Goal: Find specific page/section: Locate a particular part of the current website

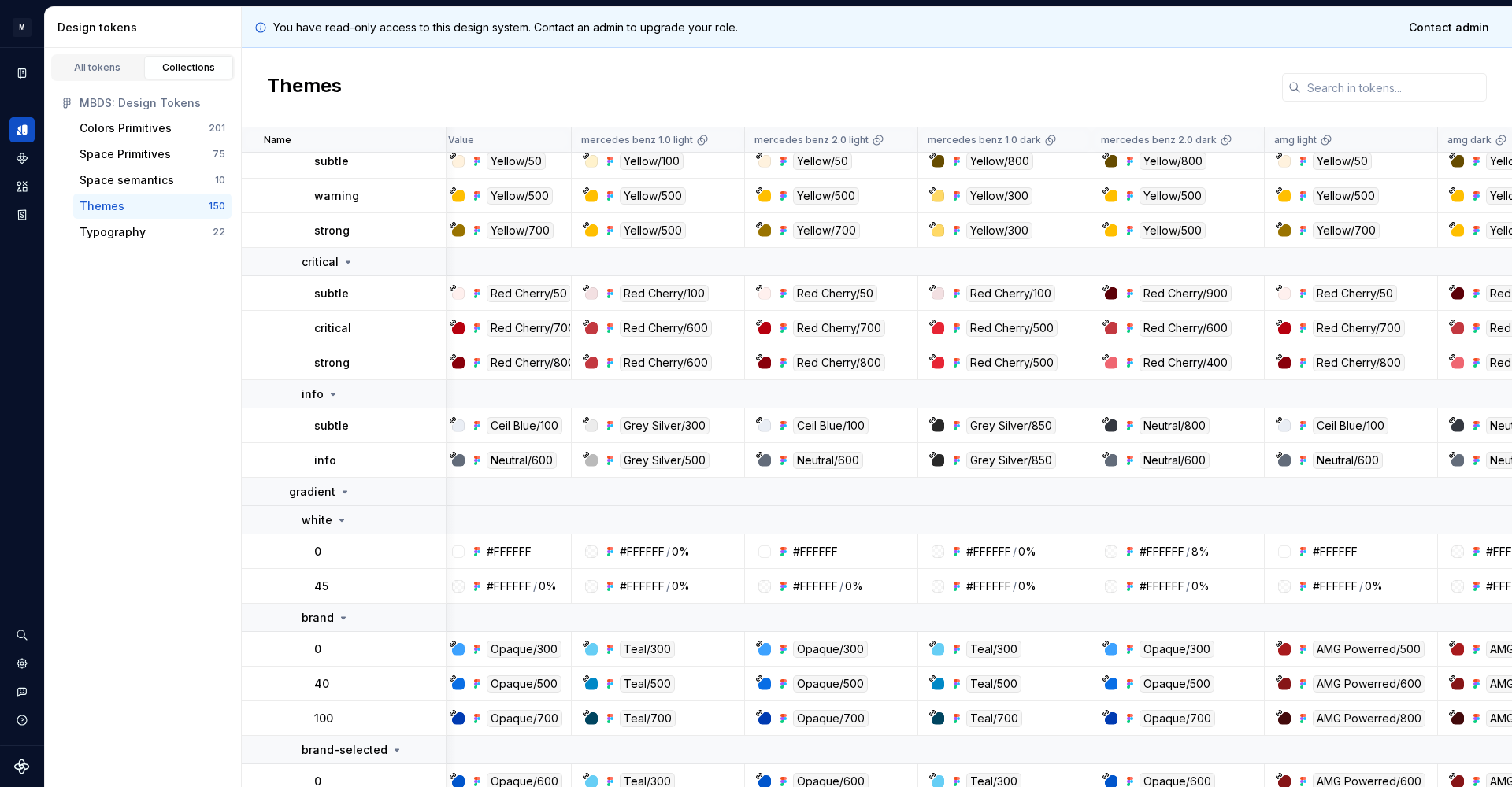
scroll to position [1027, 8]
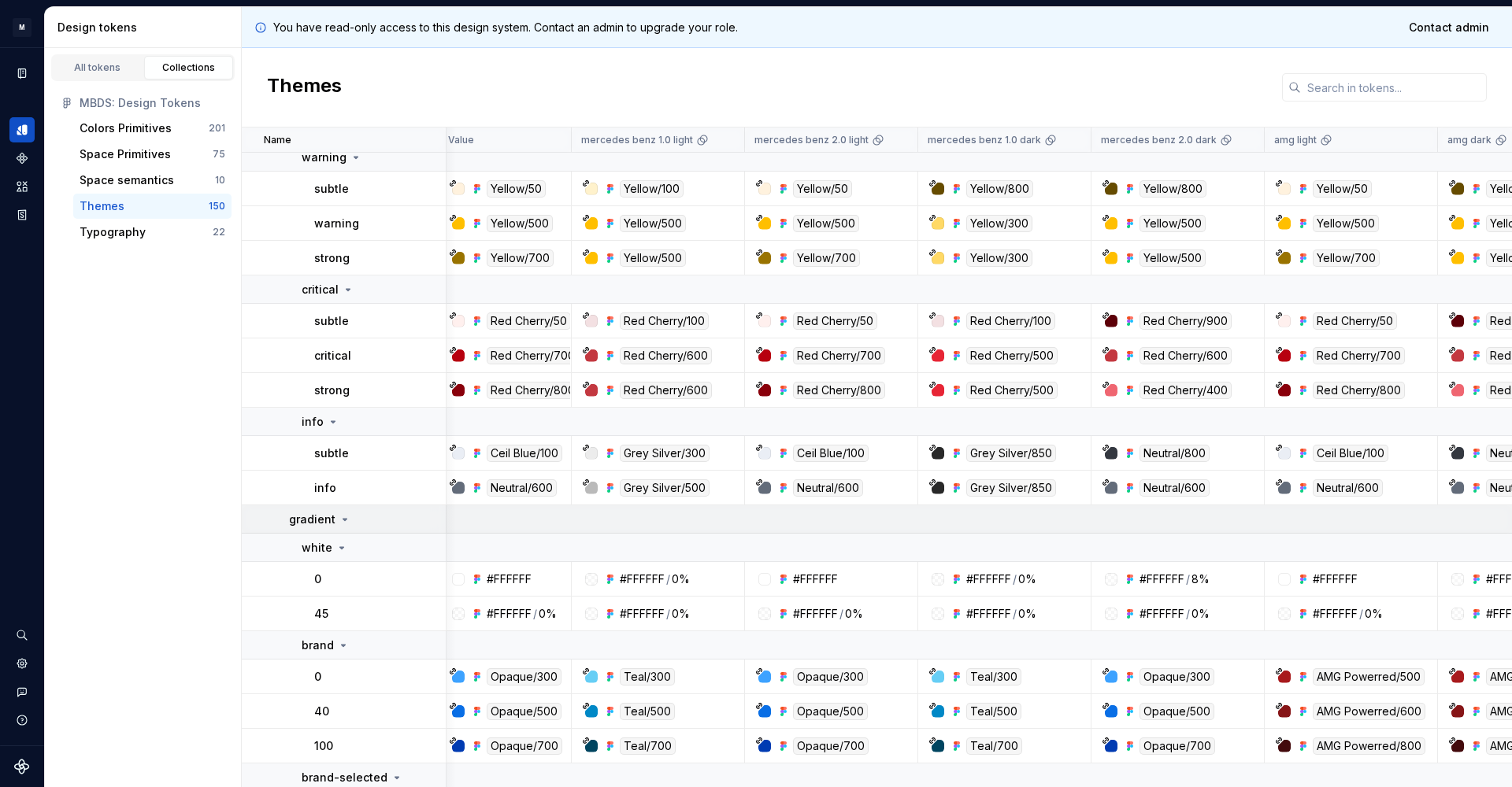
click at [329, 516] on p "gradient" at bounding box center [312, 520] width 47 height 16
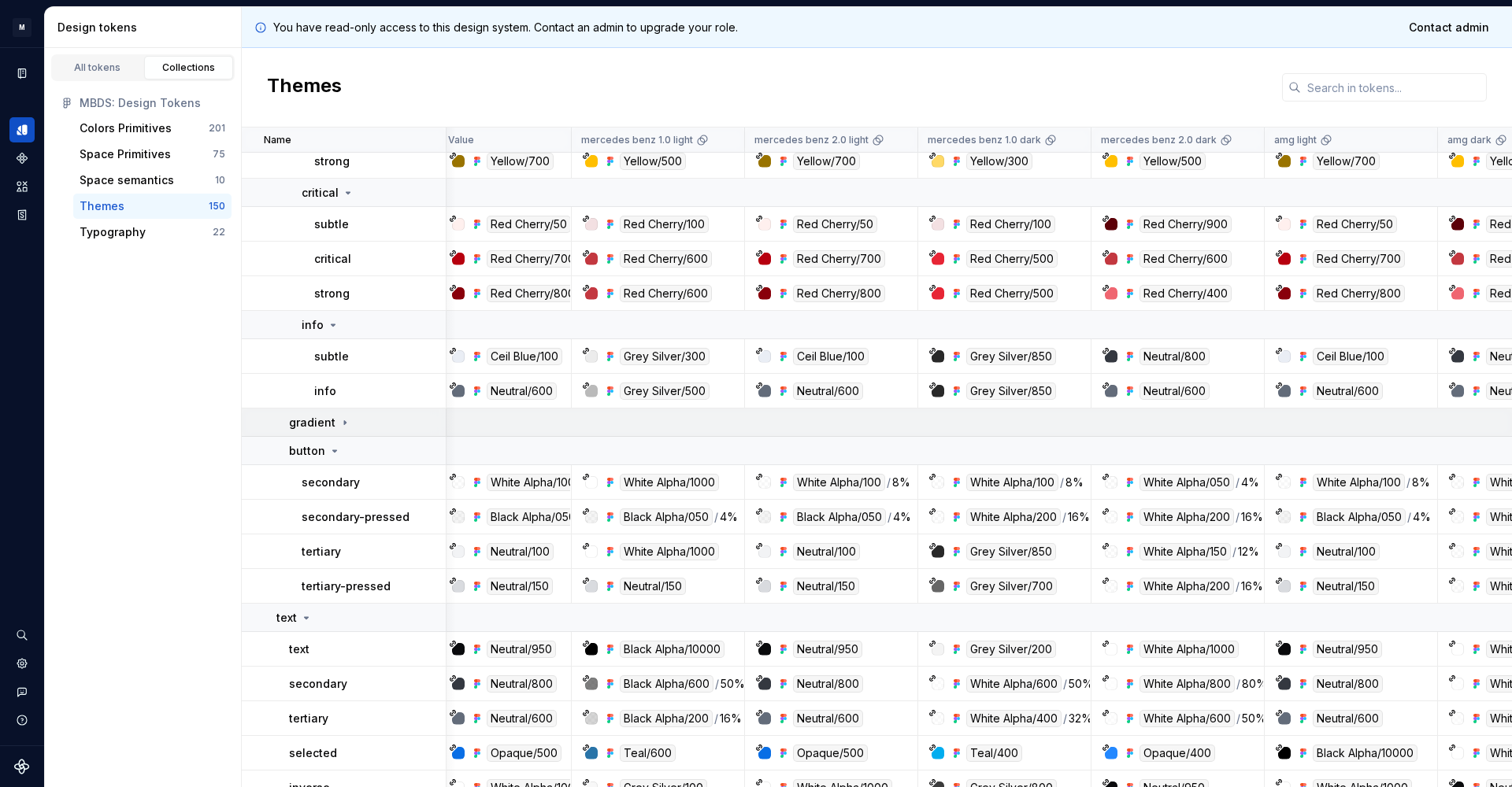
scroll to position [1122, 8]
click at [320, 424] on p "gradient" at bounding box center [312, 424] width 47 height 16
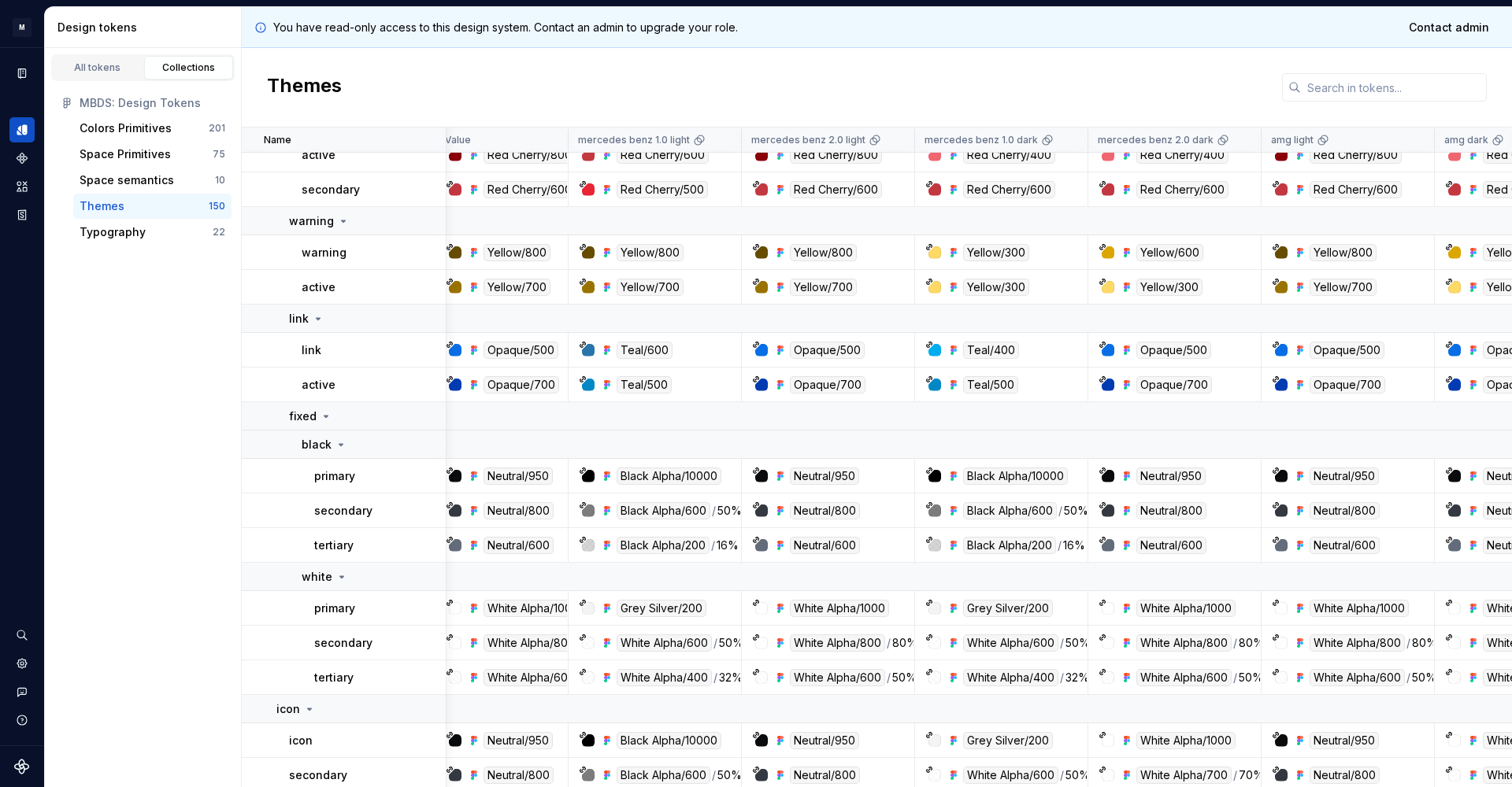
scroll to position [2801, 11]
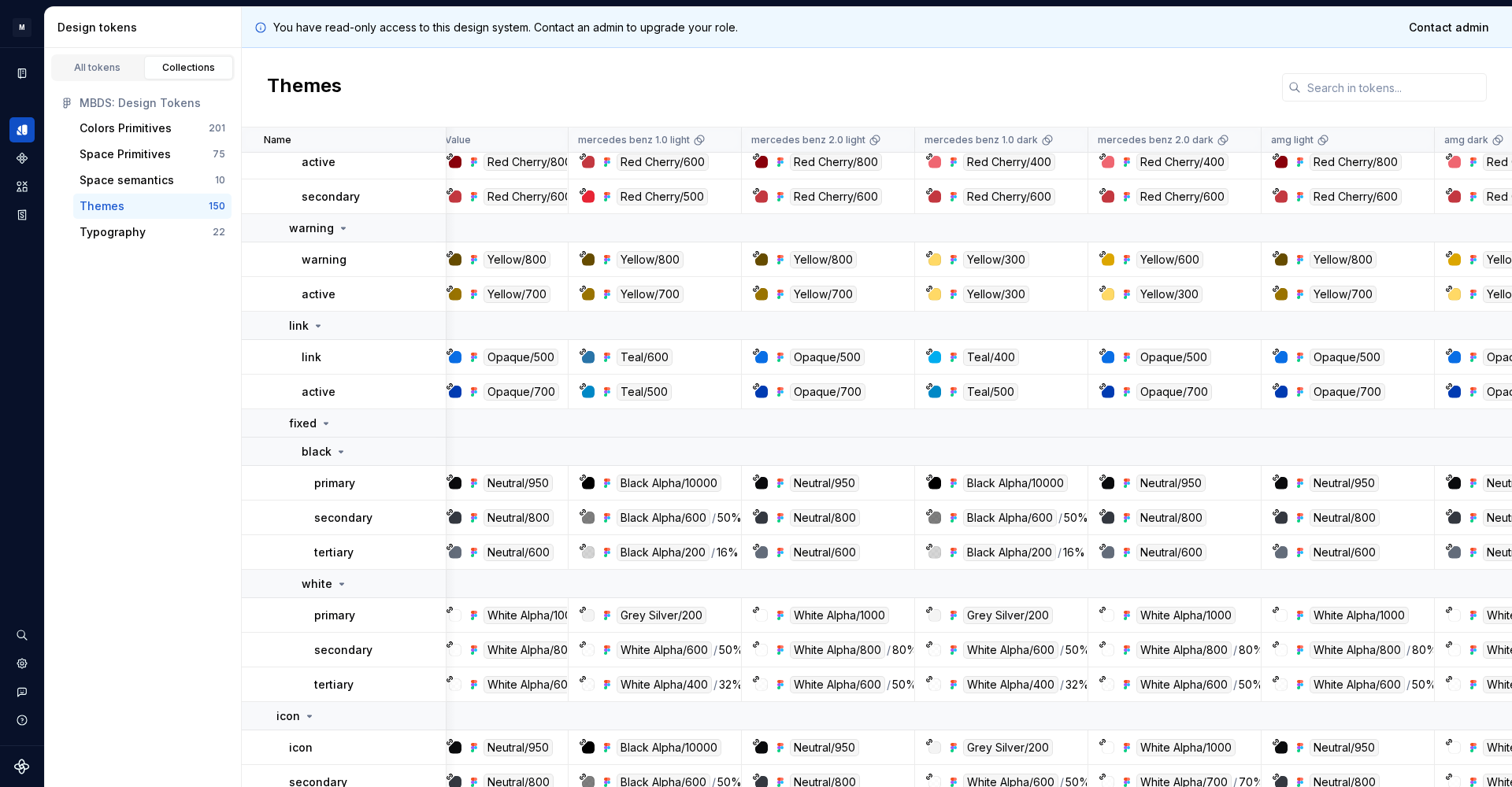
click at [308, 360] on p "link" at bounding box center [311, 358] width 20 height 16
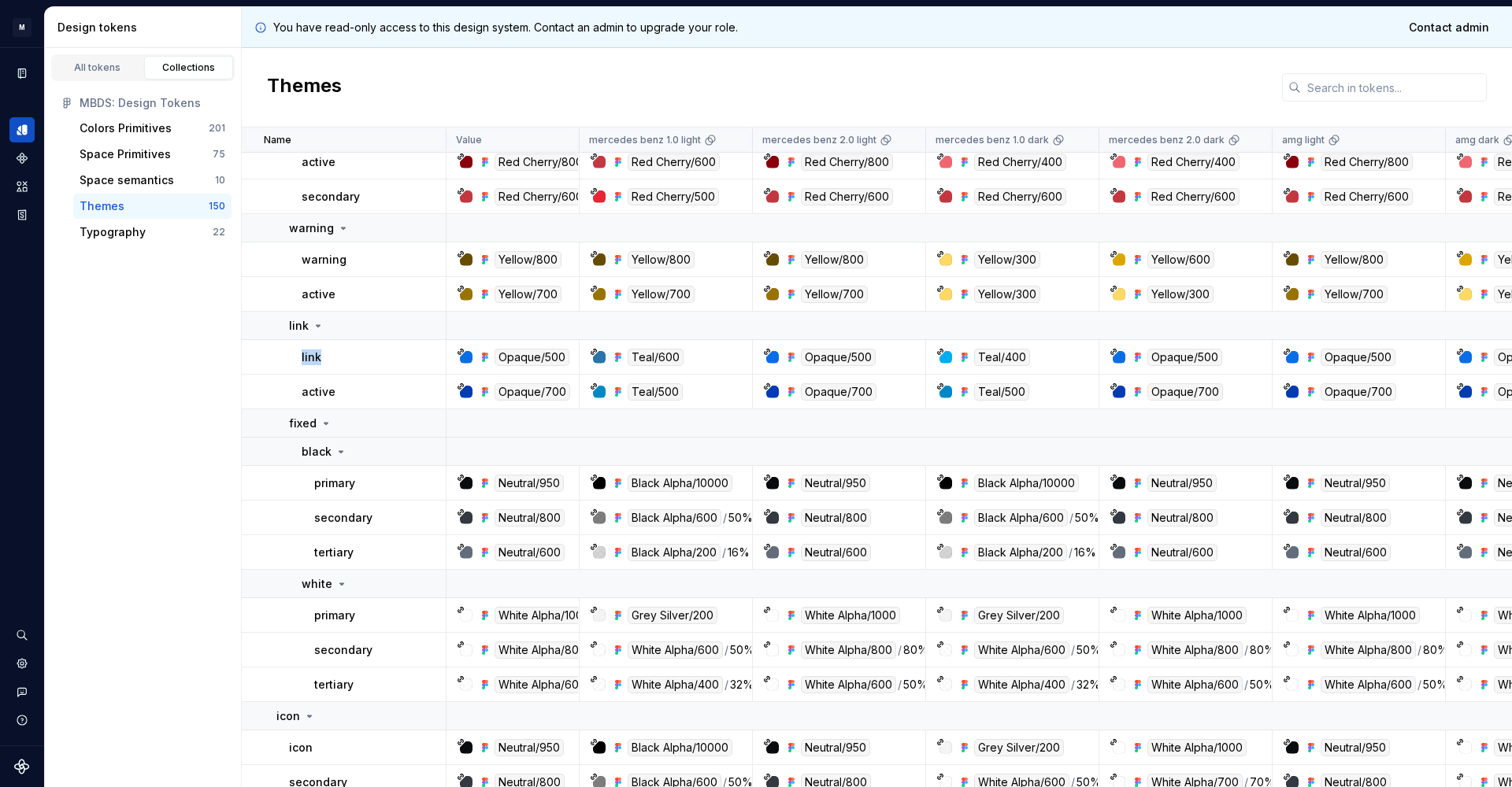
scroll to position [2801, 0]
click at [315, 359] on p "link" at bounding box center [311, 358] width 20 height 16
click at [273, 360] on td "link" at bounding box center [343, 357] width 205 height 34
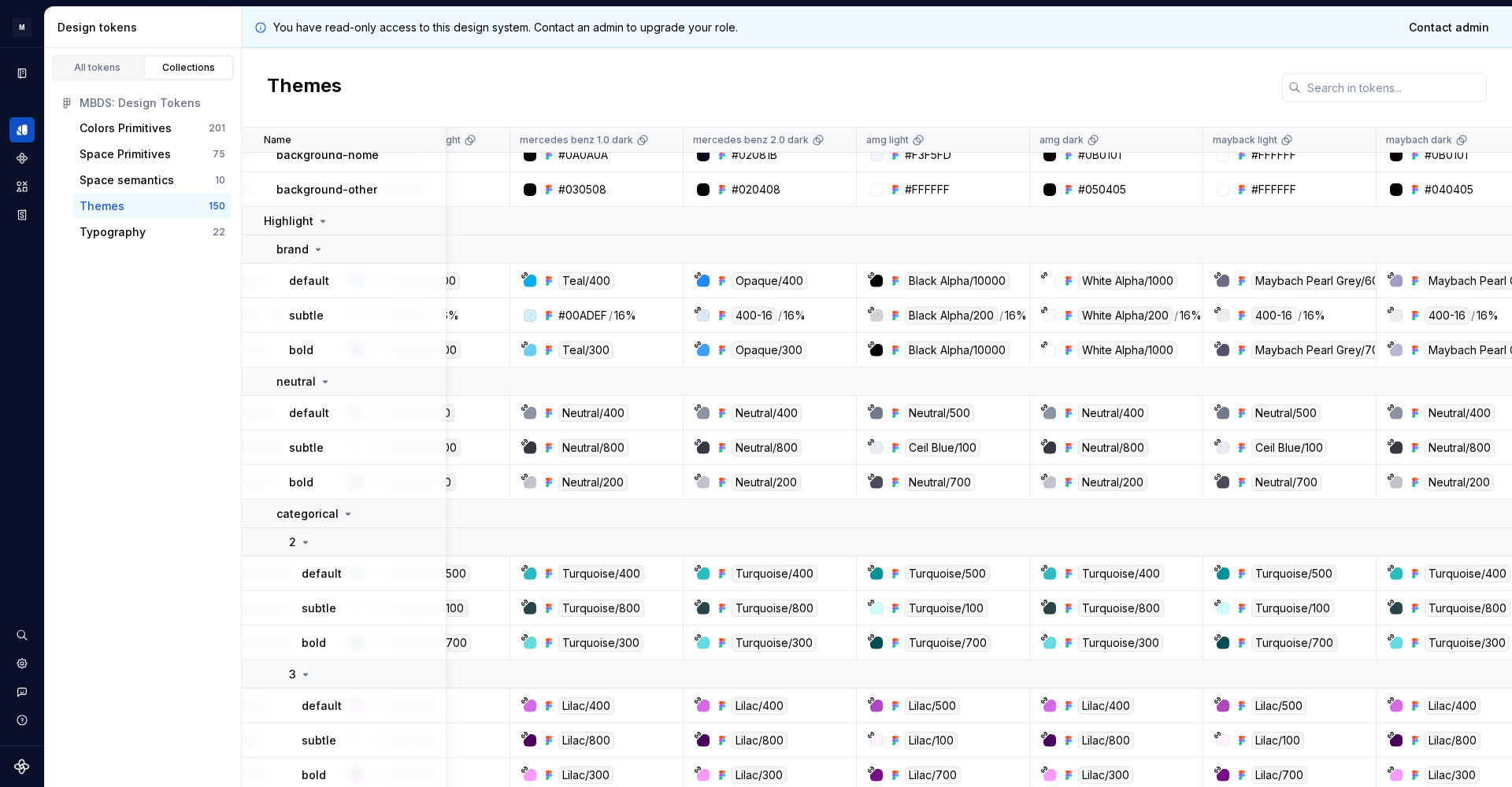
scroll to position [5523, 410]
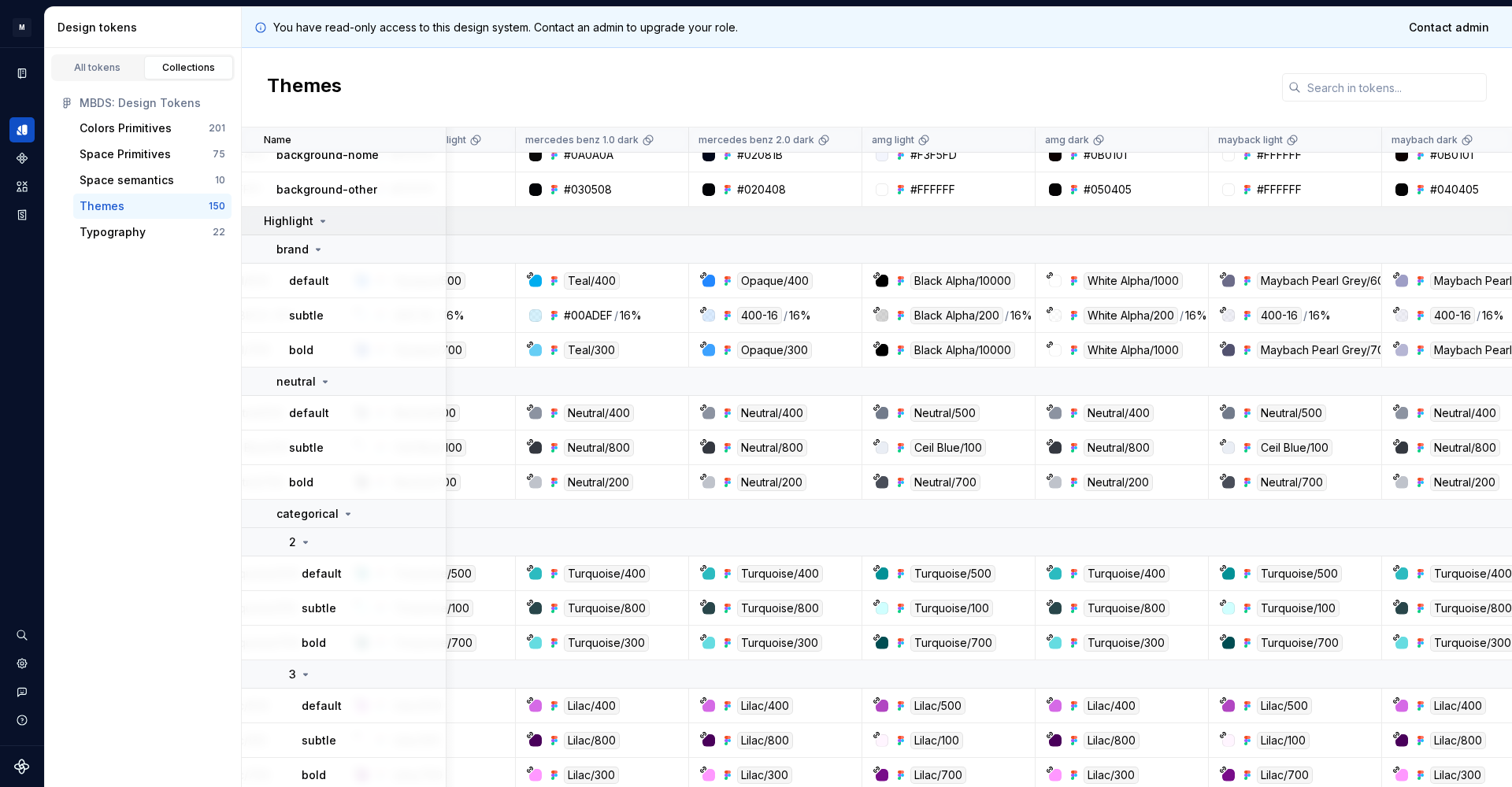
click at [317, 222] on icon at bounding box center [323, 221] width 13 height 13
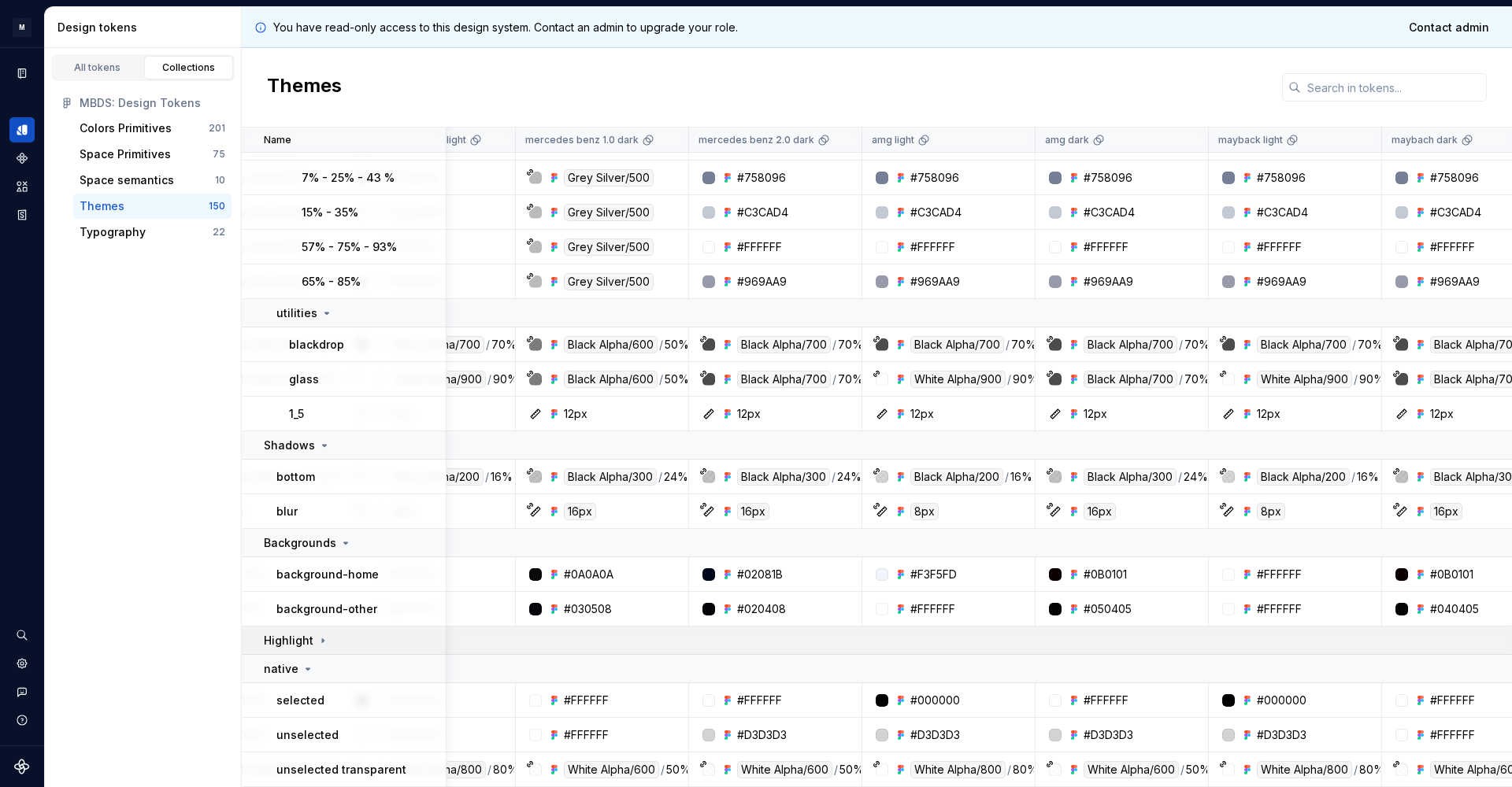
scroll to position [5103, 410]
click at [316, 640] on icon at bounding box center [323, 641] width 13 height 13
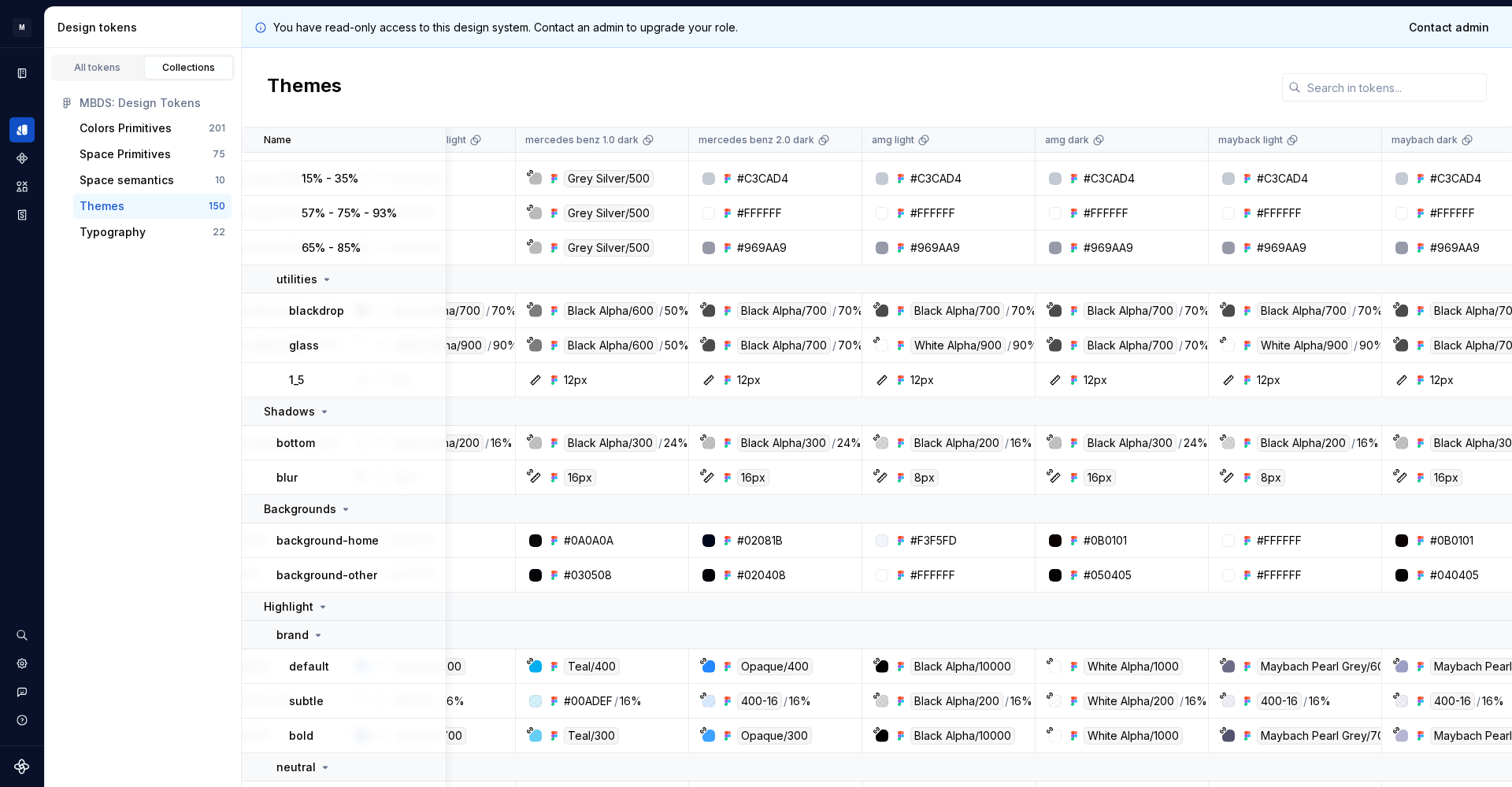
scroll to position [5140, 410]
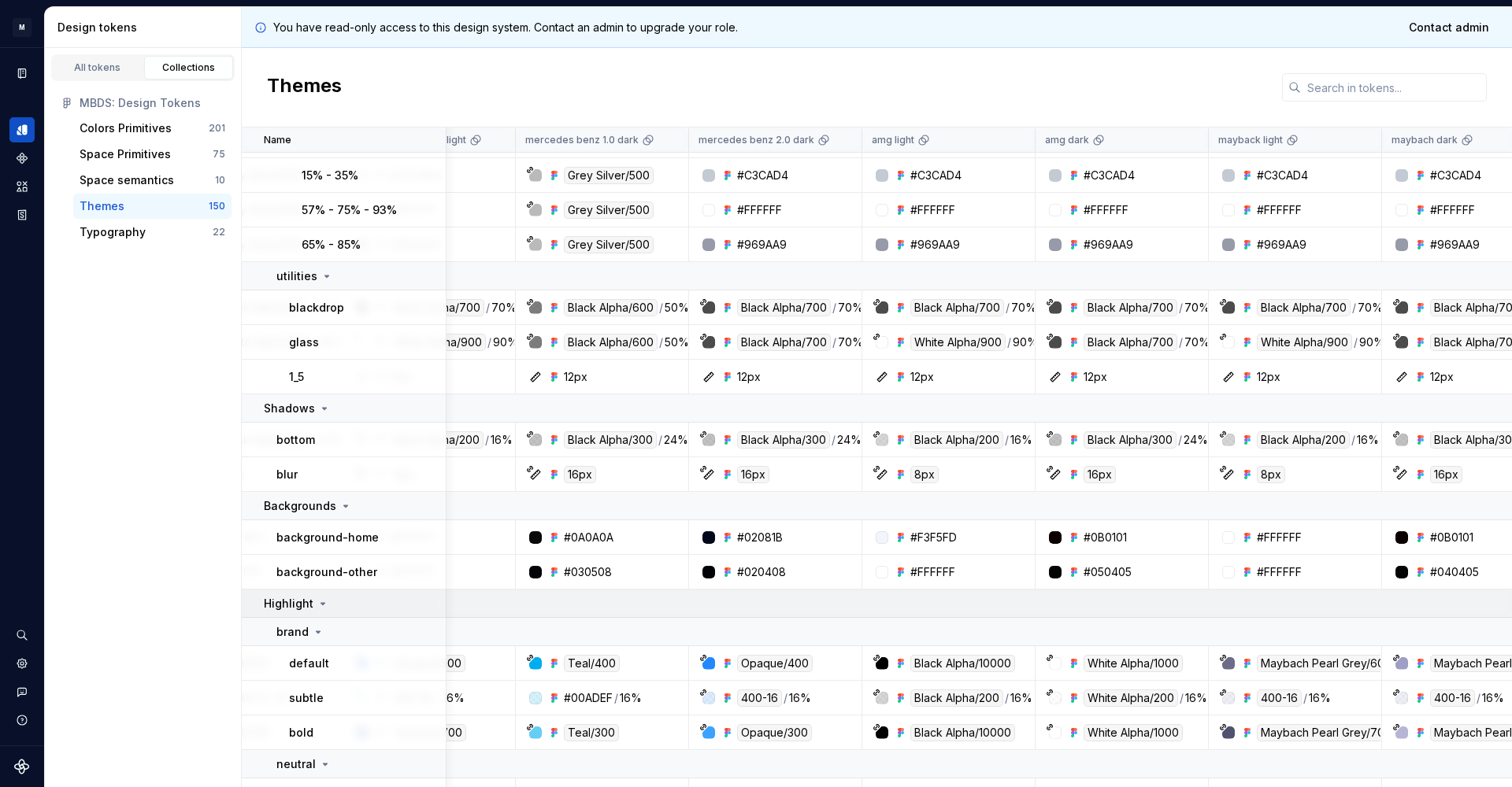
click at [323, 605] on icon at bounding box center [323, 604] width 13 height 13
